Goal: Information Seeking & Learning: Learn about a topic

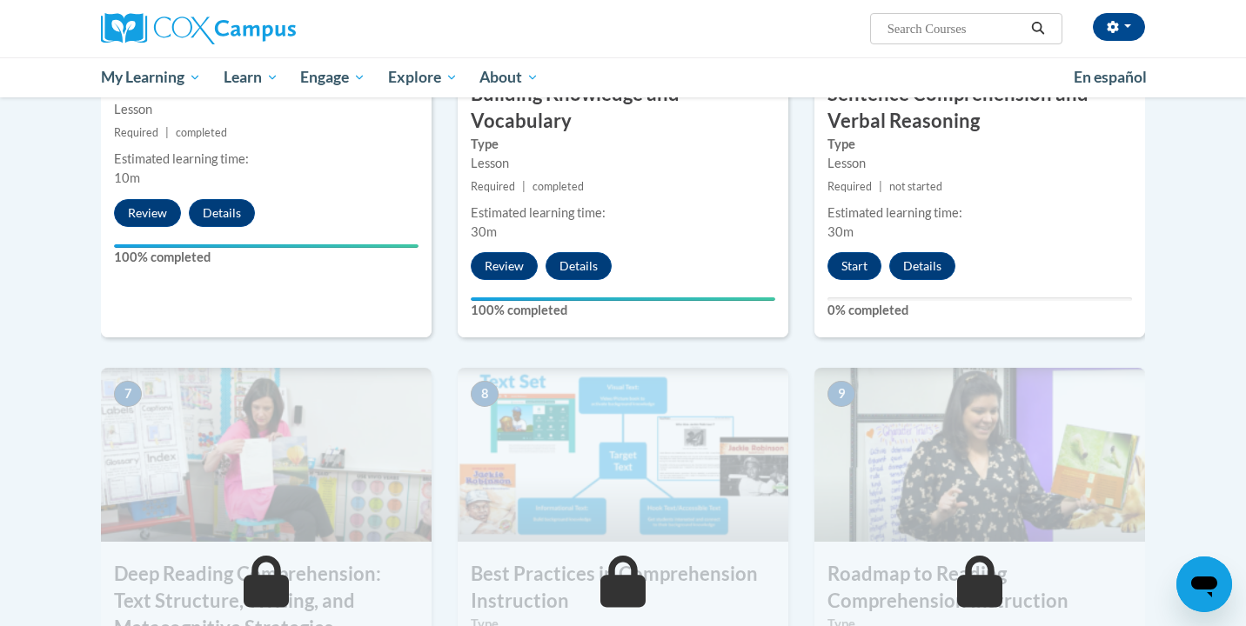
scroll to position [1045, 0]
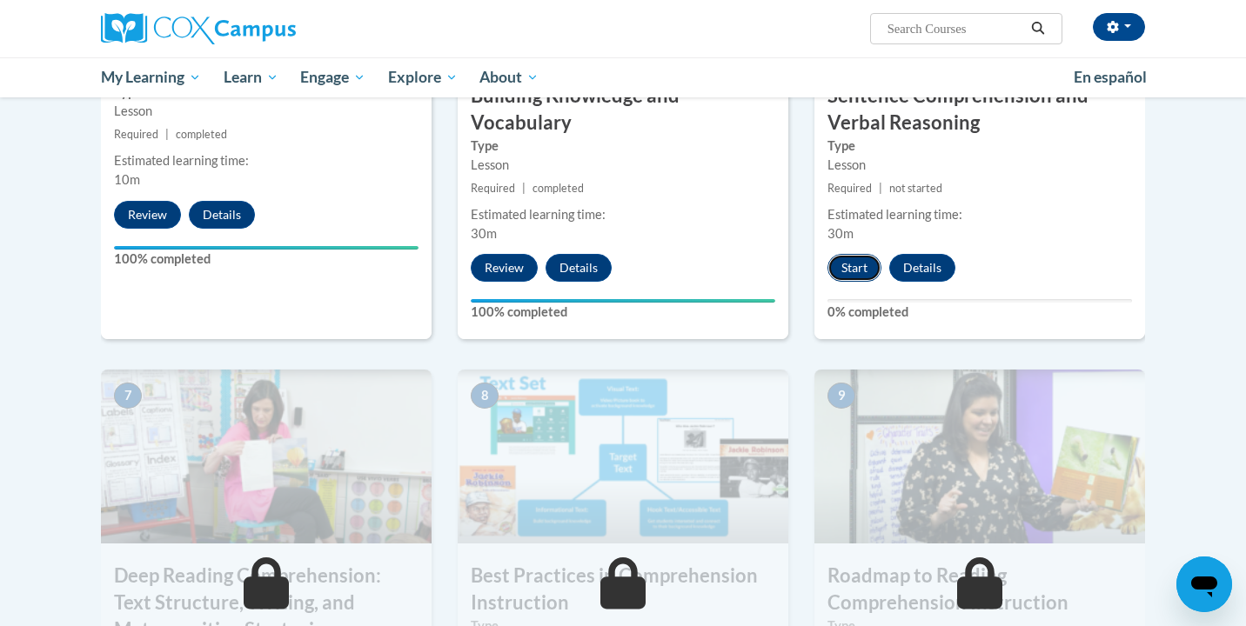
click at [844, 273] on button "Start" at bounding box center [854, 268] width 54 height 28
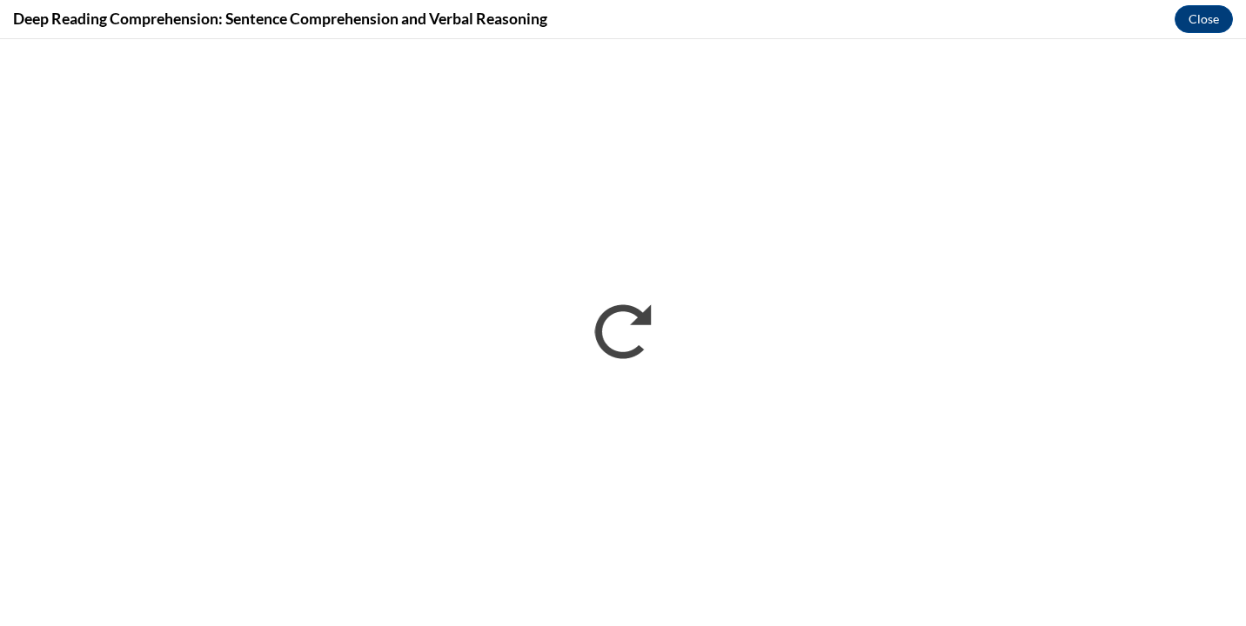
scroll to position [0, 0]
